Goal: Transaction & Acquisition: Purchase product/service

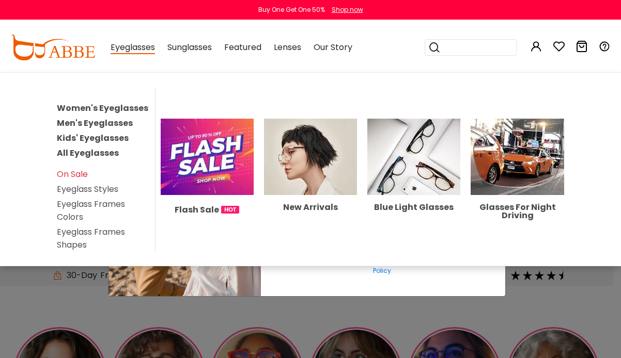
click at [130, 49] on span "Eyeglasses" at bounding box center [132, 47] width 44 height 13
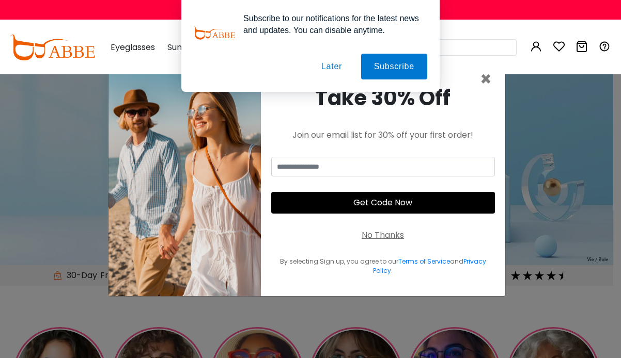
click at [484, 79] on div "Subscribe to our notifications for the latest news and updates. You can disable…" at bounding box center [310, 46] width 621 height 92
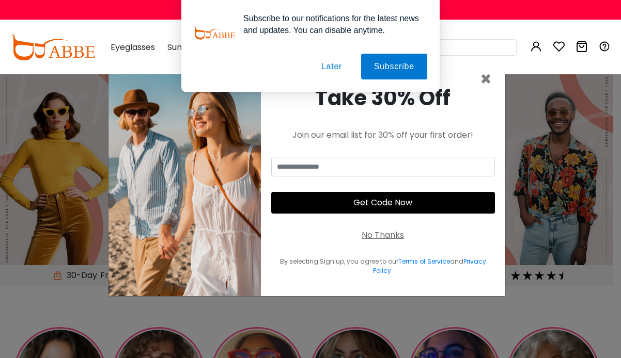
click at [375, 237] on div "No Thanks" at bounding box center [382, 235] width 42 height 12
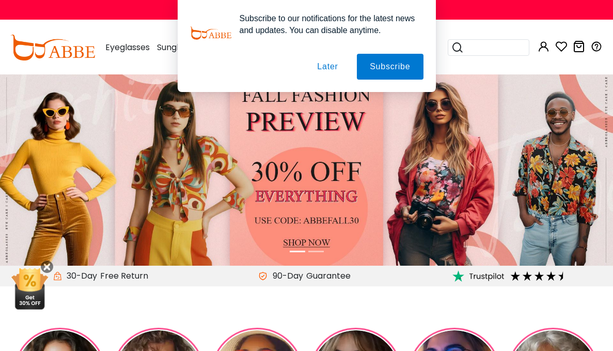
click at [326, 64] on button "Later" at bounding box center [327, 67] width 46 height 26
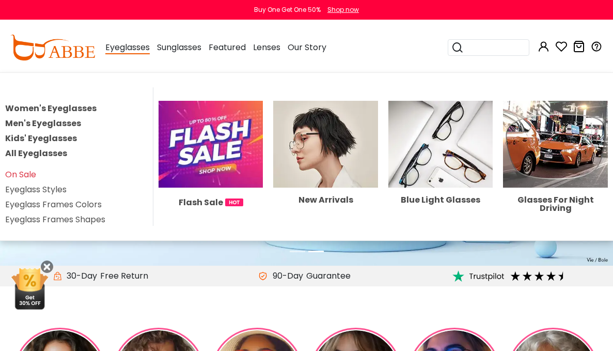
click at [71, 122] on link "Men's Eyeglasses" at bounding box center [43, 123] width 76 height 12
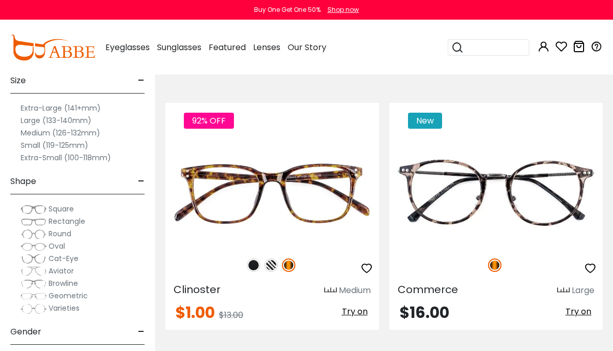
scroll to position [172, 0]
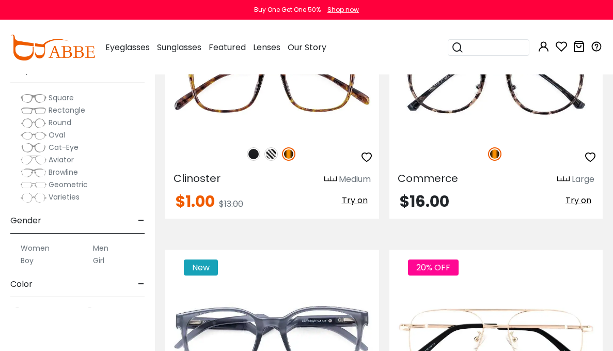
click at [34, 15] on label "Large (133-140mm)" at bounding box center [56, 9] width 71 height 12
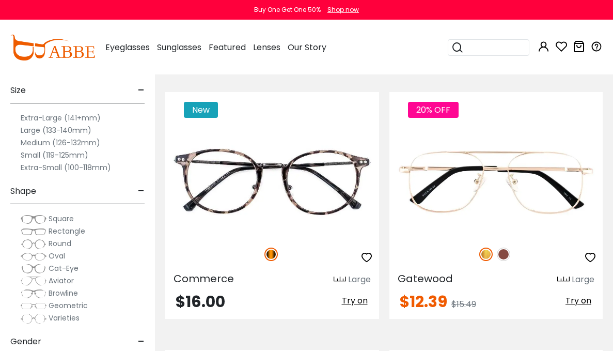
scroll to position [86, 0]
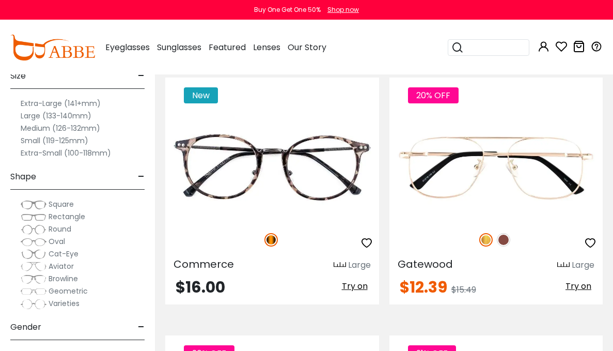
click at [30, 109] on label "Extra-Large (141+mm)" at bounding box center [61, 103] width 80 height 12
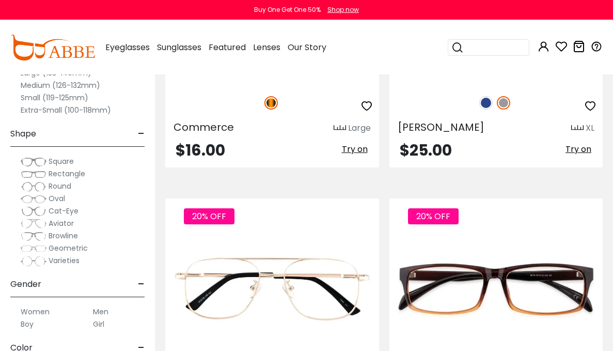
scroll to position [258, 0]
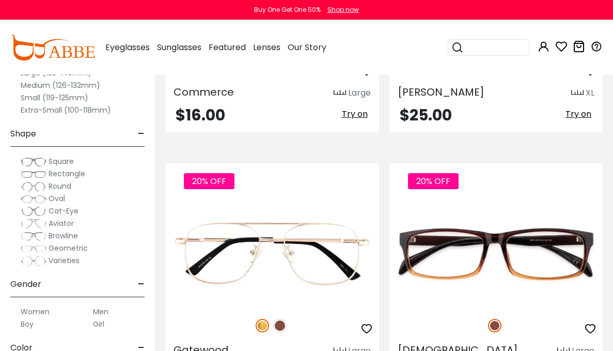
click at [26, 223] on img at bounding box center [34, 223] width 26 height 10
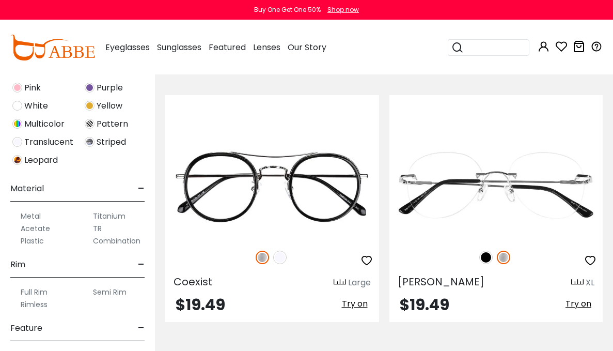
scroll to position [430, 0]
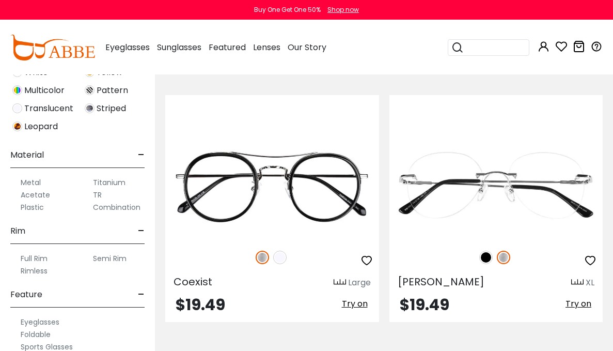
click at [29, 183] on label "Metal" at bounding box center [31, 182] width 20 height 12
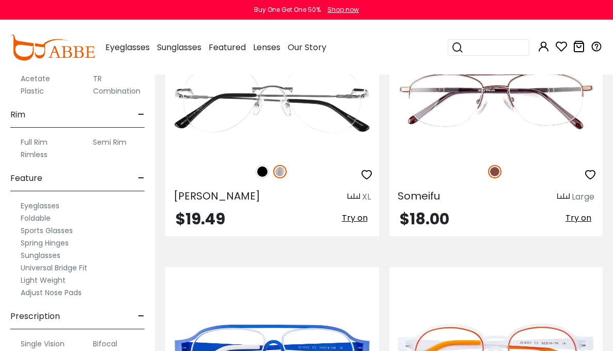
scroll to position [565, 0]
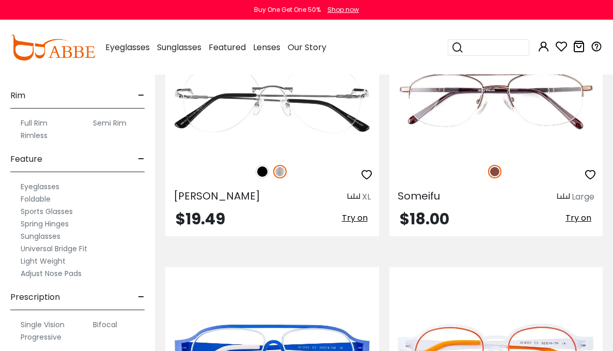
click at [33, 223] on label "Spring Hinges" at bounding box center [45, 223] width 48 height 12
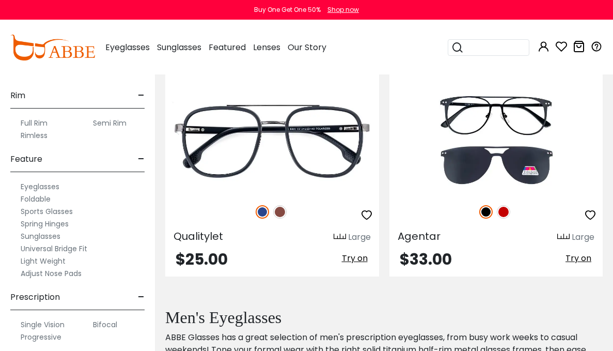
scroll to position [430, 0]
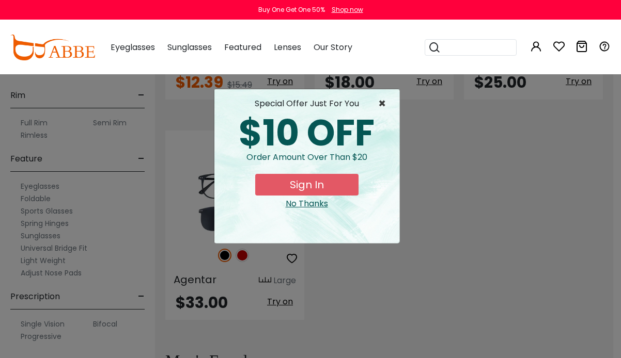
click at [380, 101] on span "×" at bounding box center [384, 104] width 13 height 12
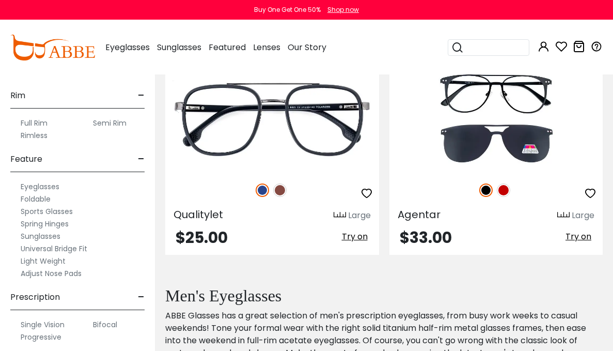
click at [45, 273] on label "Adjust Nose Pads" at bounding box center [51, 273] width 61 height 12
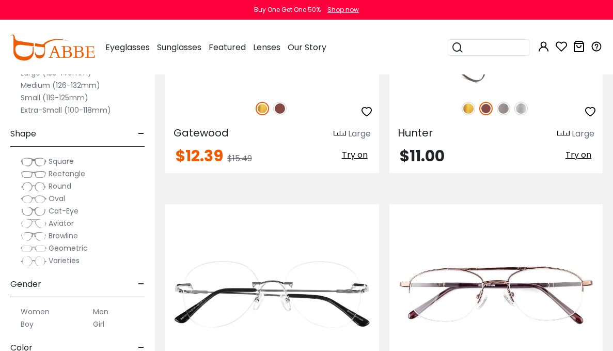
scroll to position [344, 0]
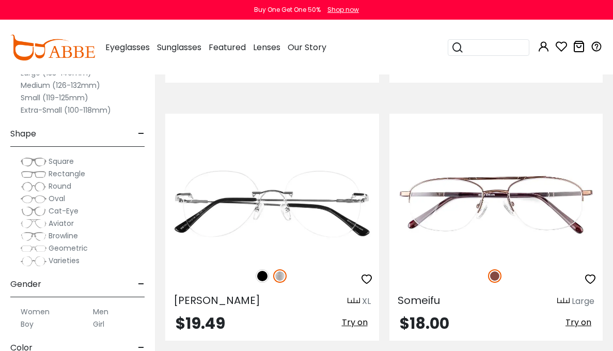
click at [389, 50] on div "Hunter Large" at bounding box center [496, 41] width 214 height 17
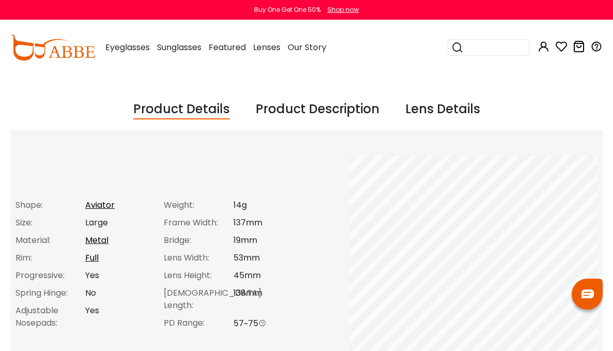
scroll to position [258, 0]
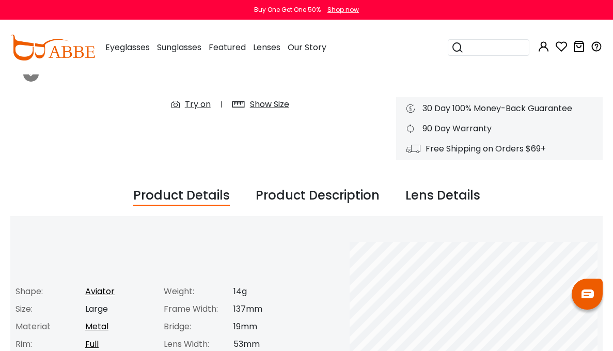
click at [418, 194] on div "Lens Details" at bounding box center [442, 196] width 75 height 20
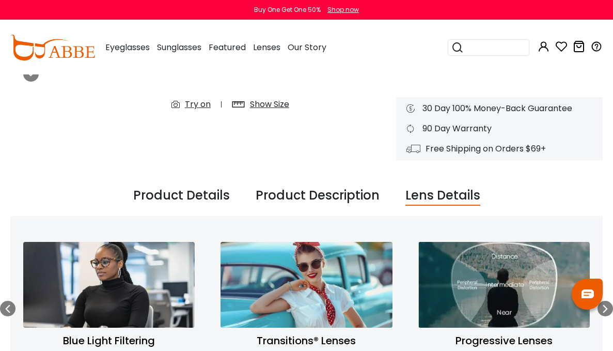
click at [316, 196] on div "Product Description" at bounding box center [318, 196] width 124 height 20
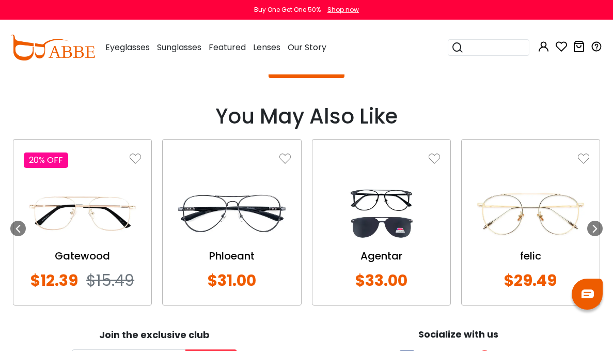
scroll to position [1119, 0]
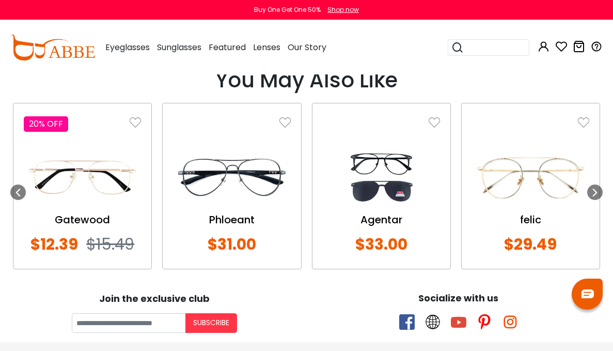
click at [259, 180] on img at bounding box center [231, 177] width 117 height 59
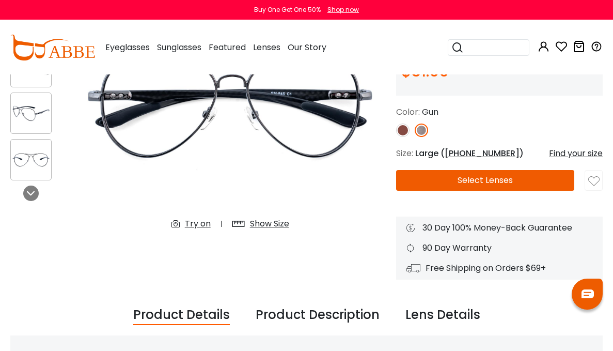
scroll to position [172, 0]
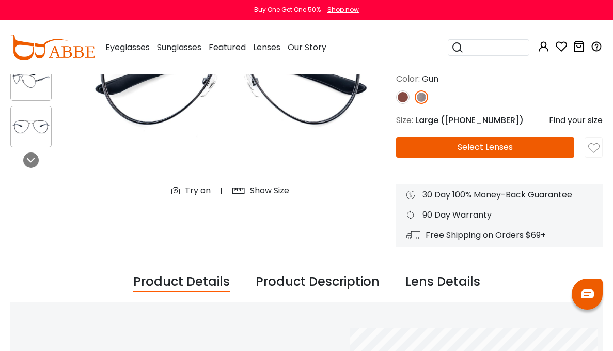
click at [250, 184] on div "Show Size" at bounding box center [269, 190] width 39 height 12
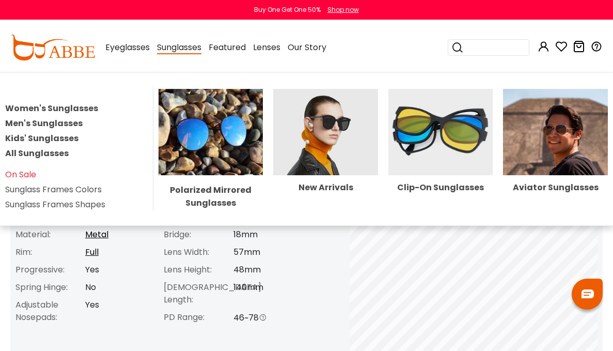
scroll to position [430, 0]
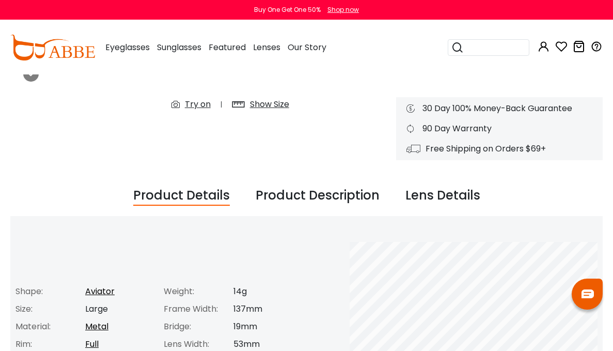
scroll to position [344, 0]
